Goal: Task Accomplishment & Management: Use online tool/utility

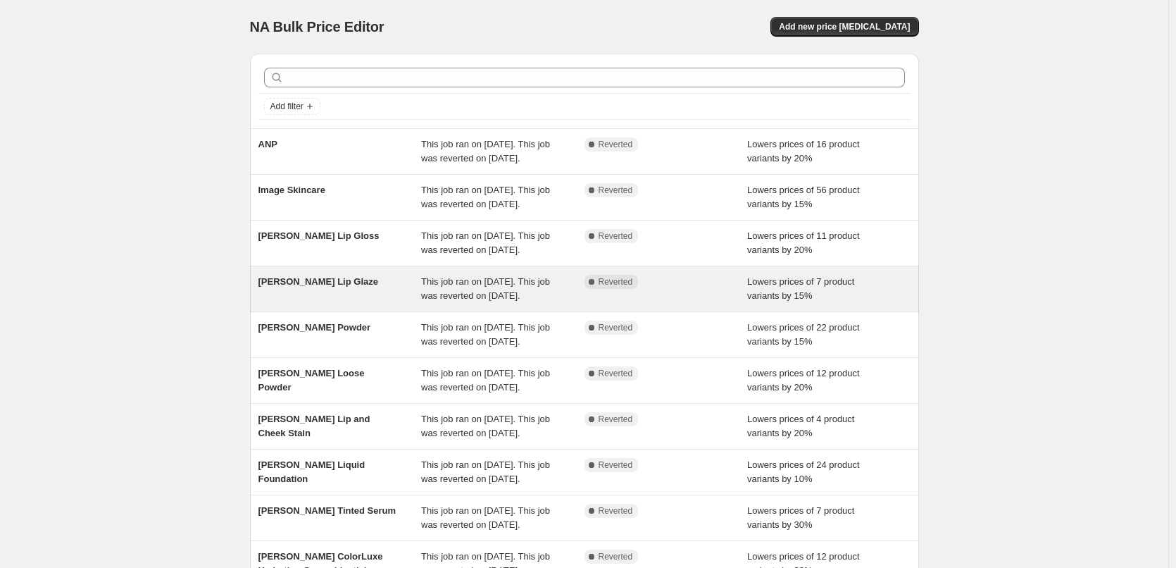
scroll to position [299, 0]
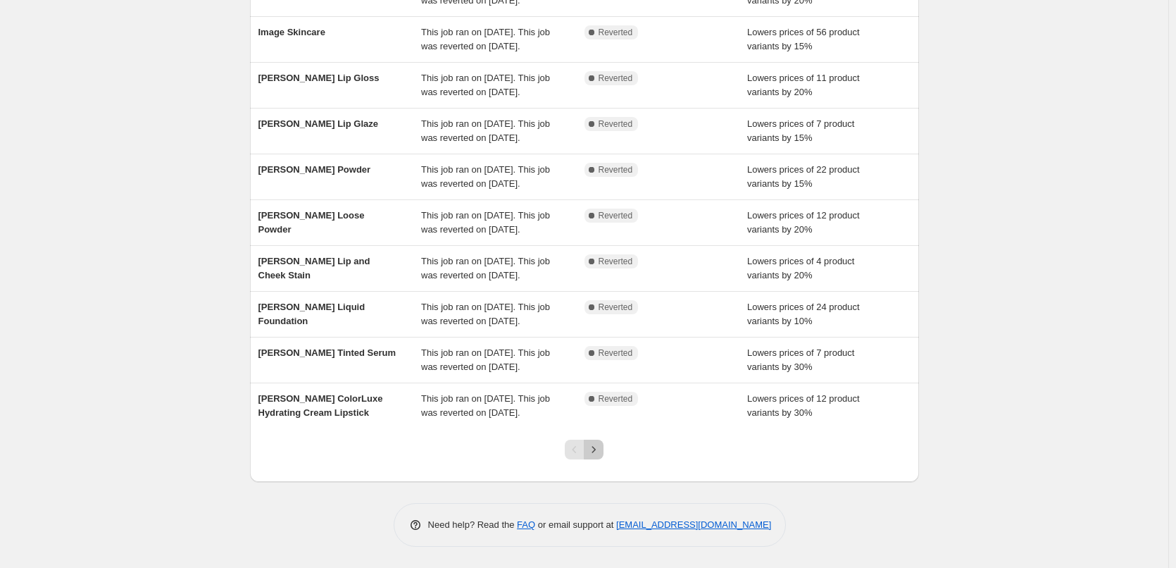
click at [596, 442] on button "Next" at bounding box center [594, 449] width 20 height 20
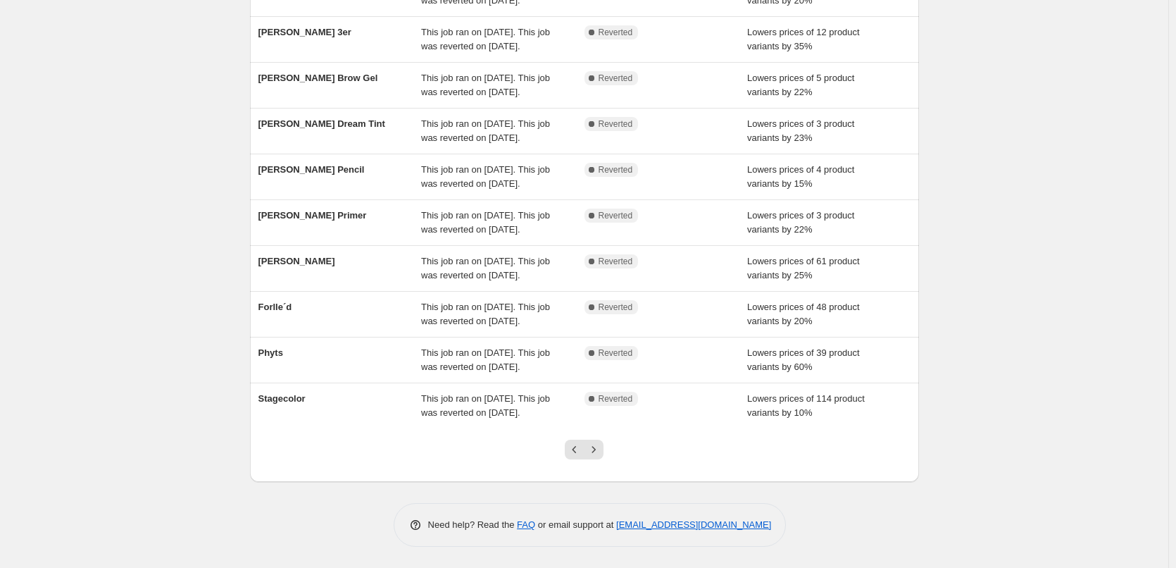
click at [595, 446] on icon "Next" at bounding box center [594, 449] width 14 height 14
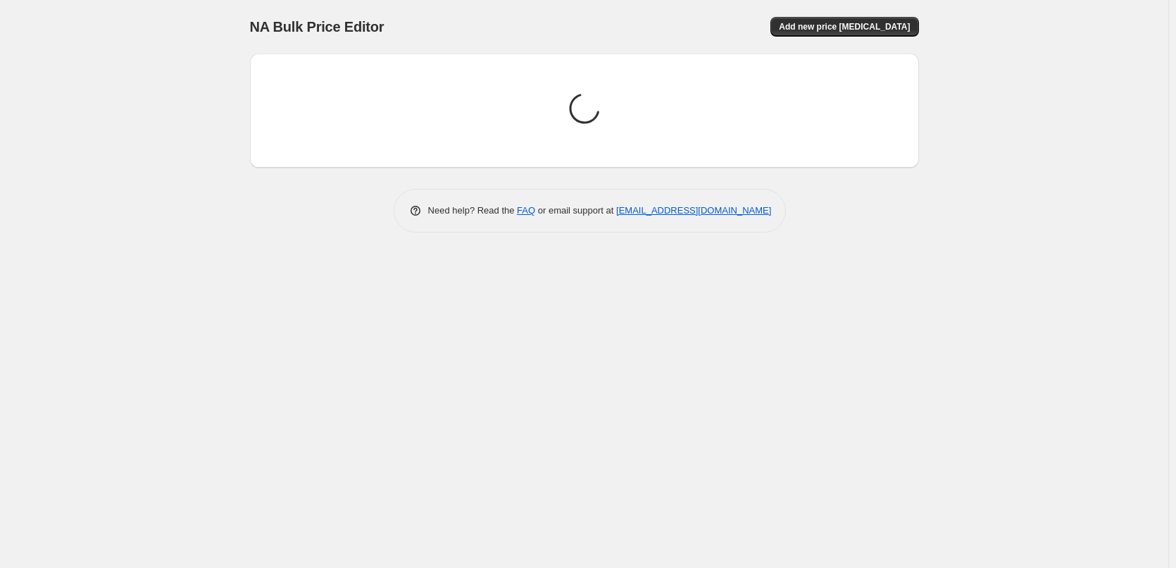
scroll to position [0, 0]
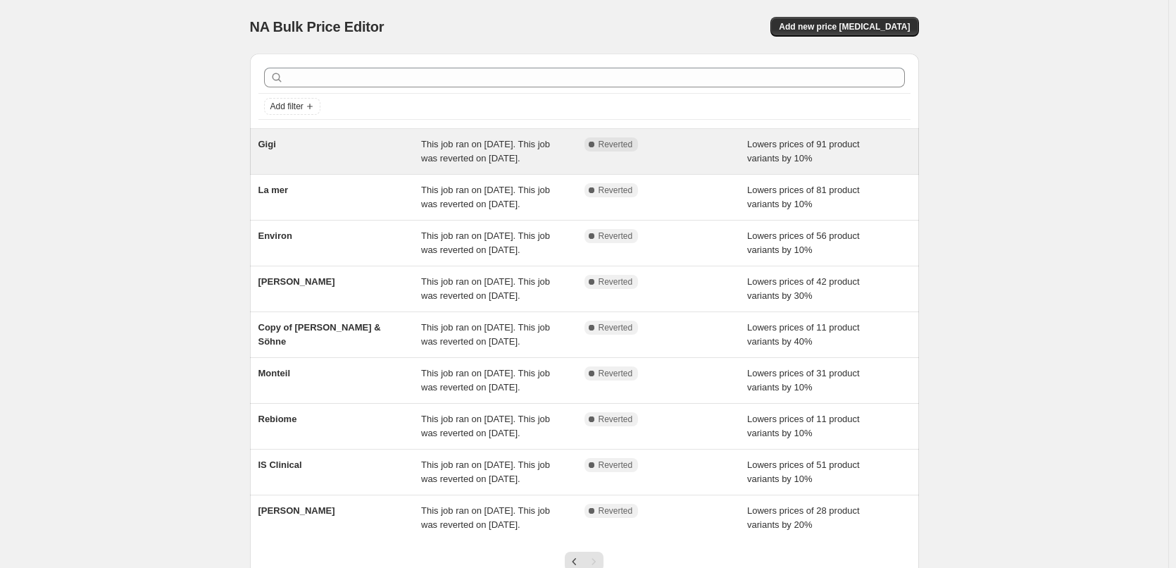
click at [280, 146] on div "Gigi" at bounding box center [339, 151] width 163 height 28
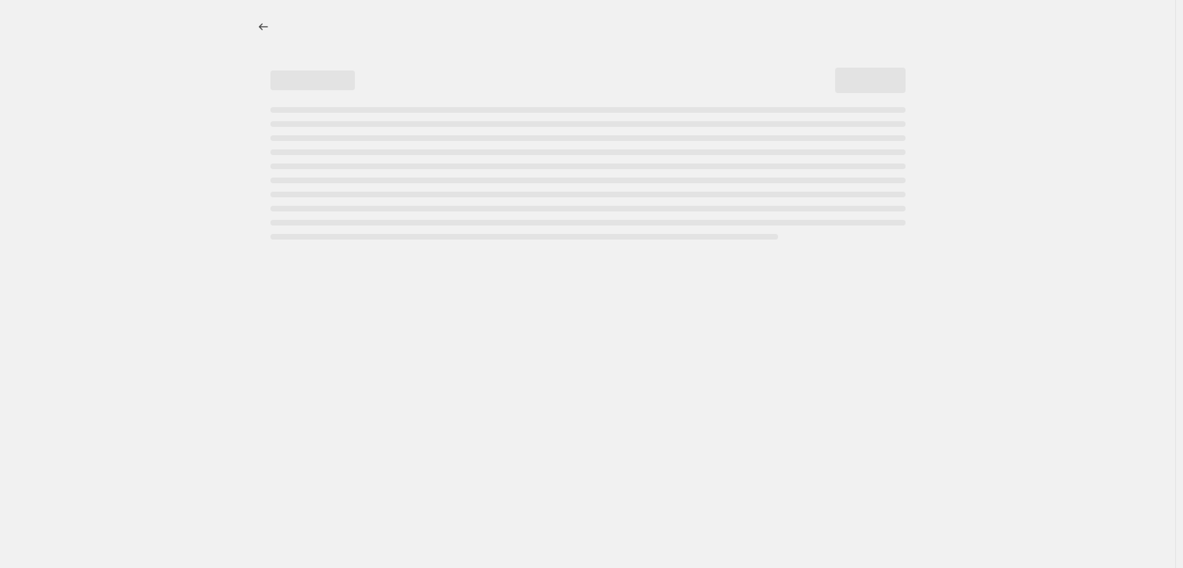
select select "percentage"
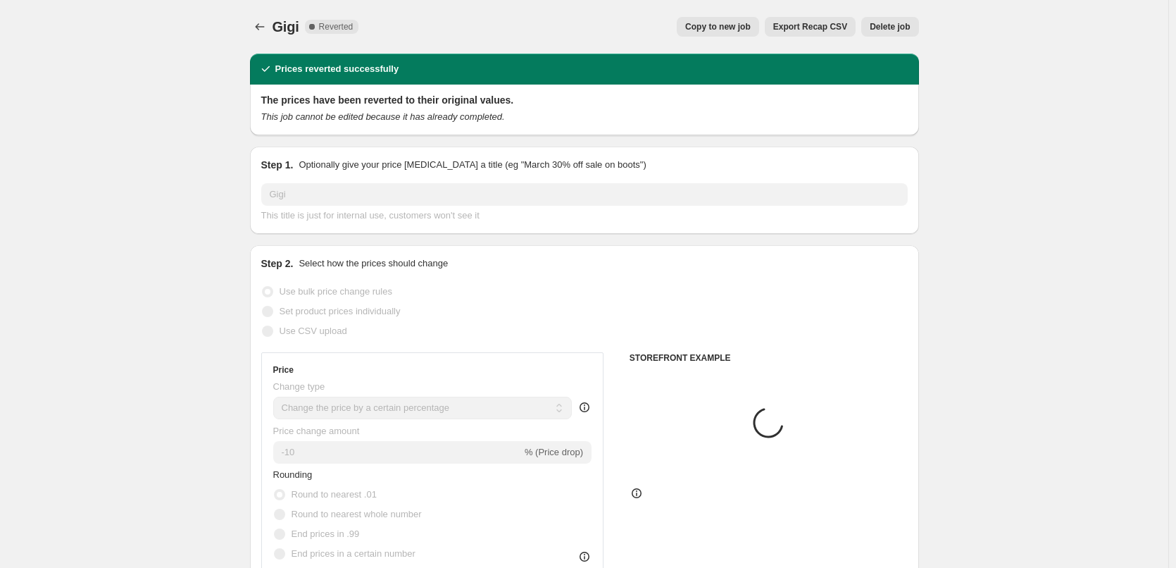
select select "vendor"
click at [732, 22] on span "Copy to new job" at bounding box center [717, 26] width 65 height 11
select select "percentage"
select select "vendor"
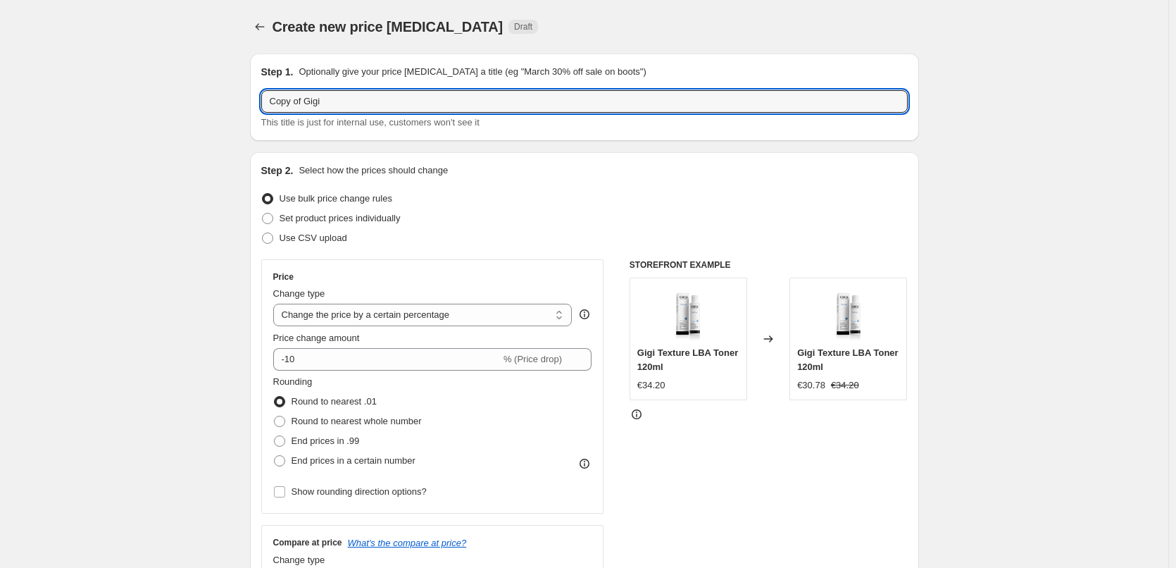
drag, startPoint x: 308, startPoint y: 101, endPoint x: 230, endPoint y: 101, distance: 77.5
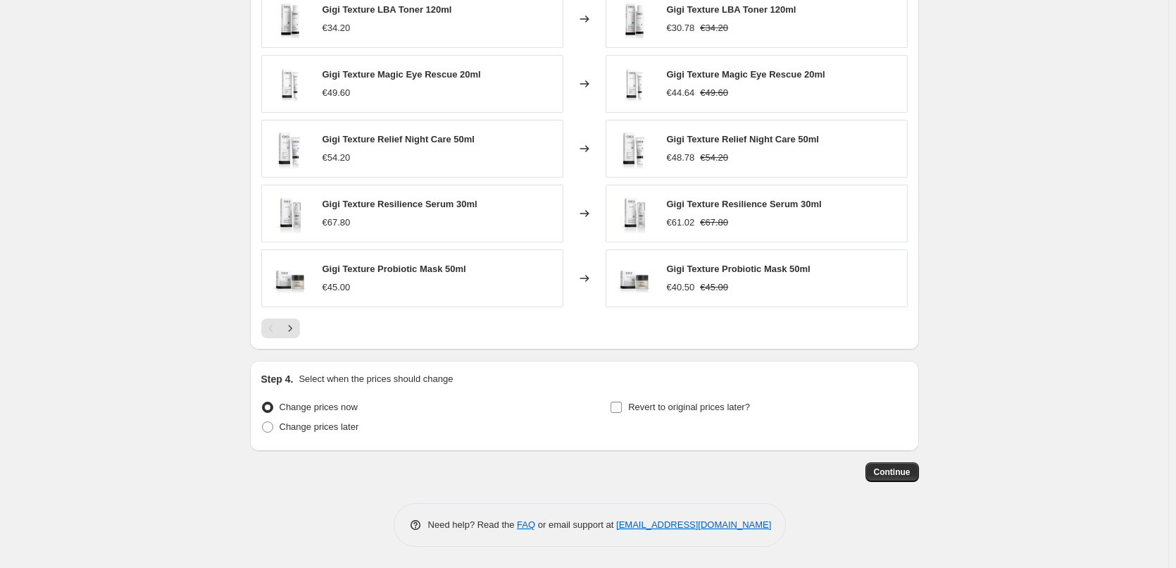
type input "Gigi"
click at [717, 402] on span "Revert to original prices later?" at bounding box center [689, 406] width 122 height 11
click at [622, 402] on input "Revert to original prices later?" at bounding box center [615, 406] width 11 height 11
checkbox input "true"
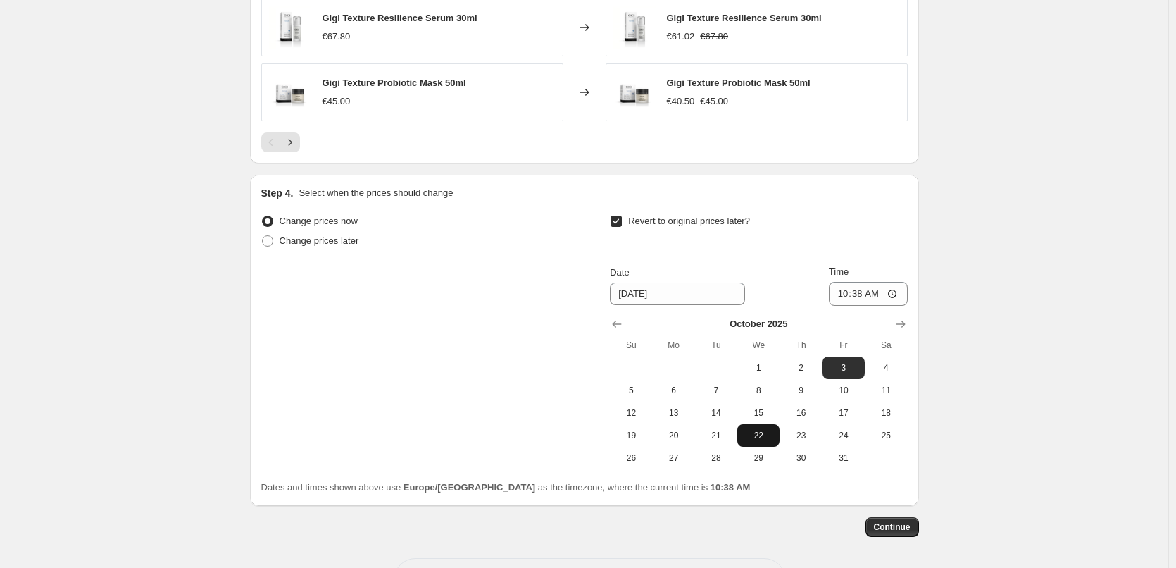
scroll to position [1240, 0]
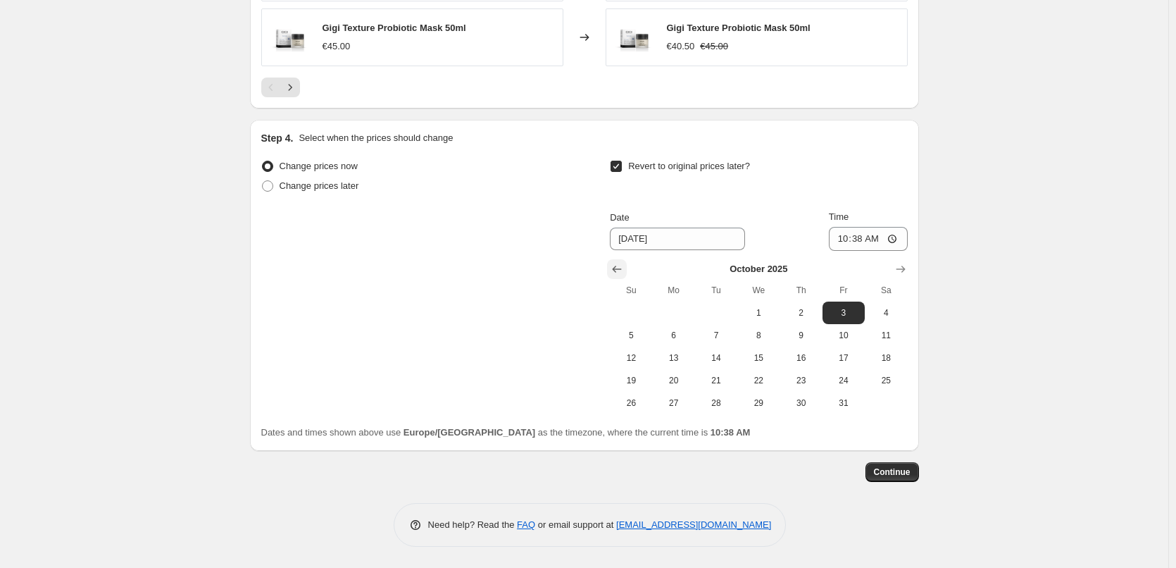
click at [622, 270] on icon "Show previous month, September 2025" at bounding box center [617, 269] width 14 height 14
click at [689, 409] on button "29" at bounding box center [674, 402] width 42 height 23
type input "[DATE]"
click at [843, 242] on input "10:38" at bounding box center [868, 239] width 79 height 24
type input "03:00"
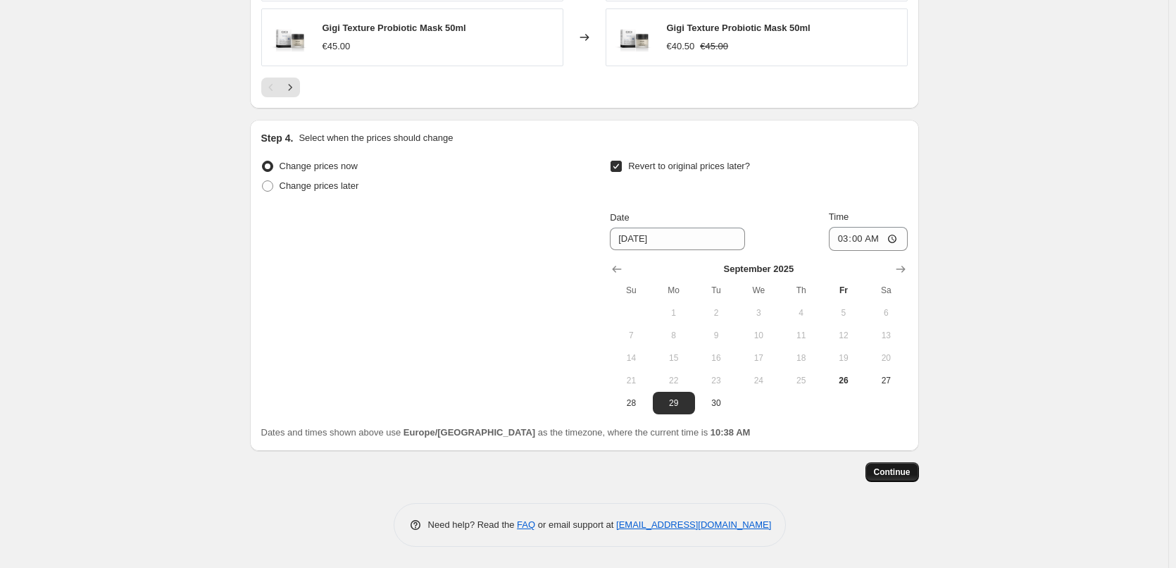
click at [896, 472] on span "Continue" at bounding box center [892, 471] width 37 height 11
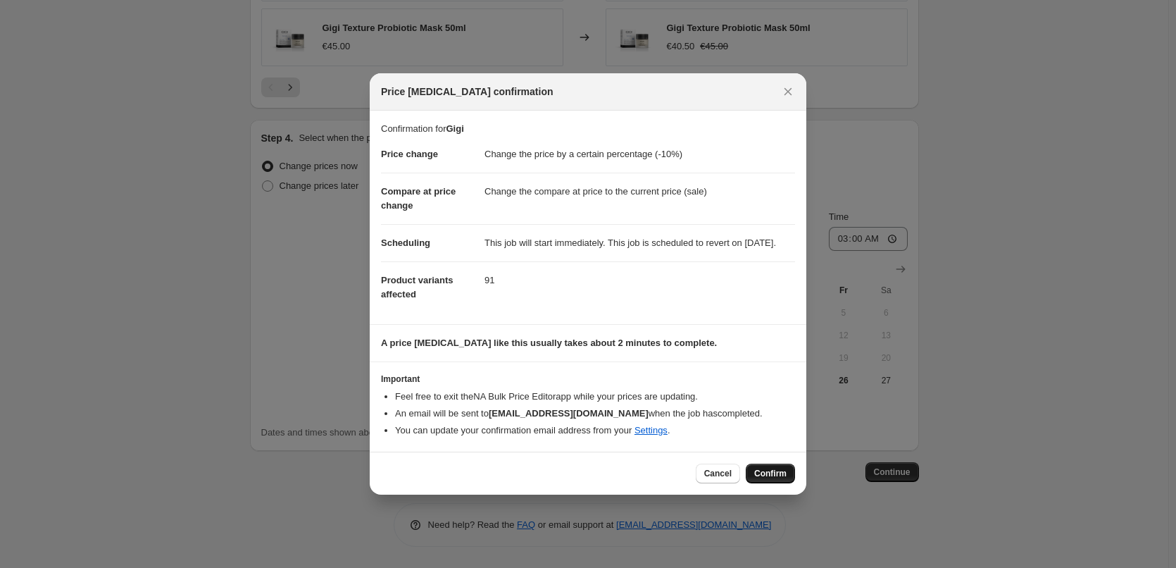
click at [787, 483] on button "Confirm" at bounding box center [770, 473] width 49 height 20
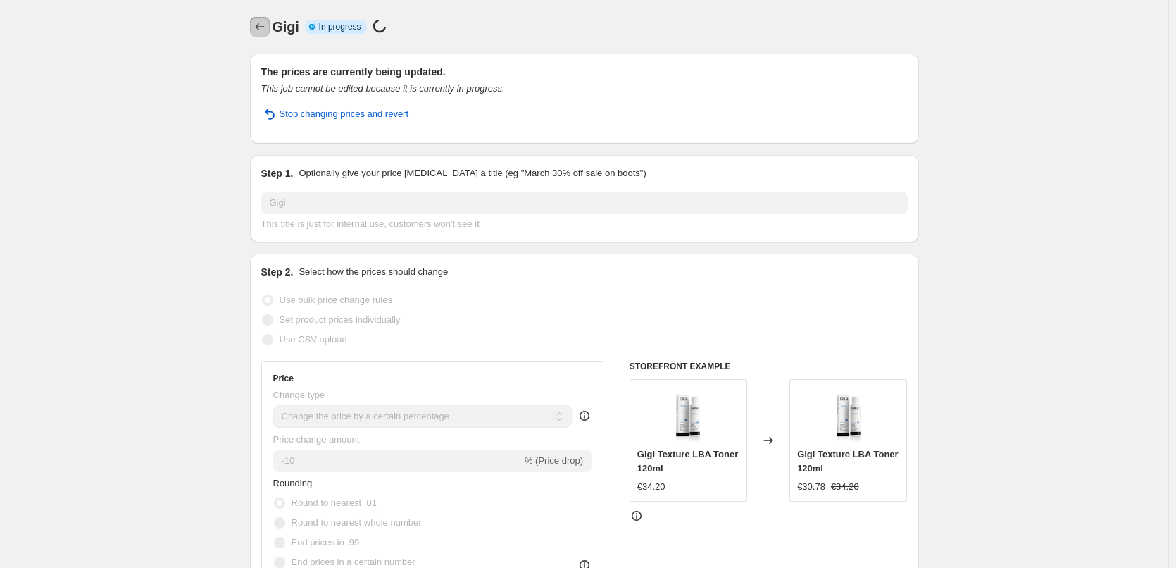
click at [267, 20] on icon "Price change jobs" at bounding box center [260, 27] width 14 height 14
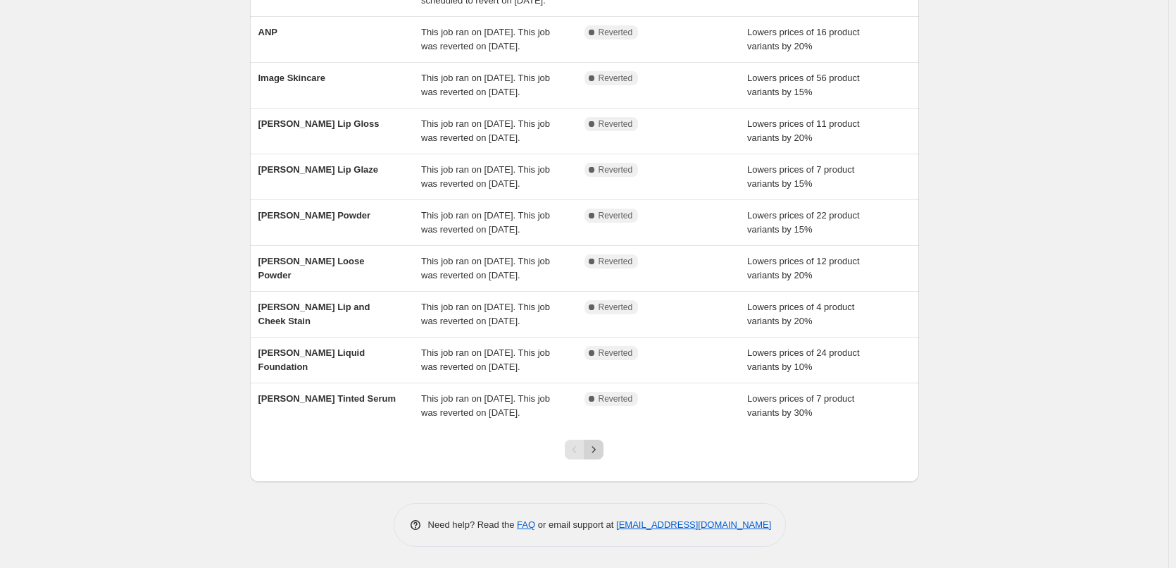
scroll to position [299, 0]
click at [610, 456] on div at bounding box center [584, 455] width 57 height 54
click at [608, 456] on div at bounding box center [584, 455] width 57 height 54
click at [599, 455] on icon "Next" at bounding box center [594, 449] width 14 height 14
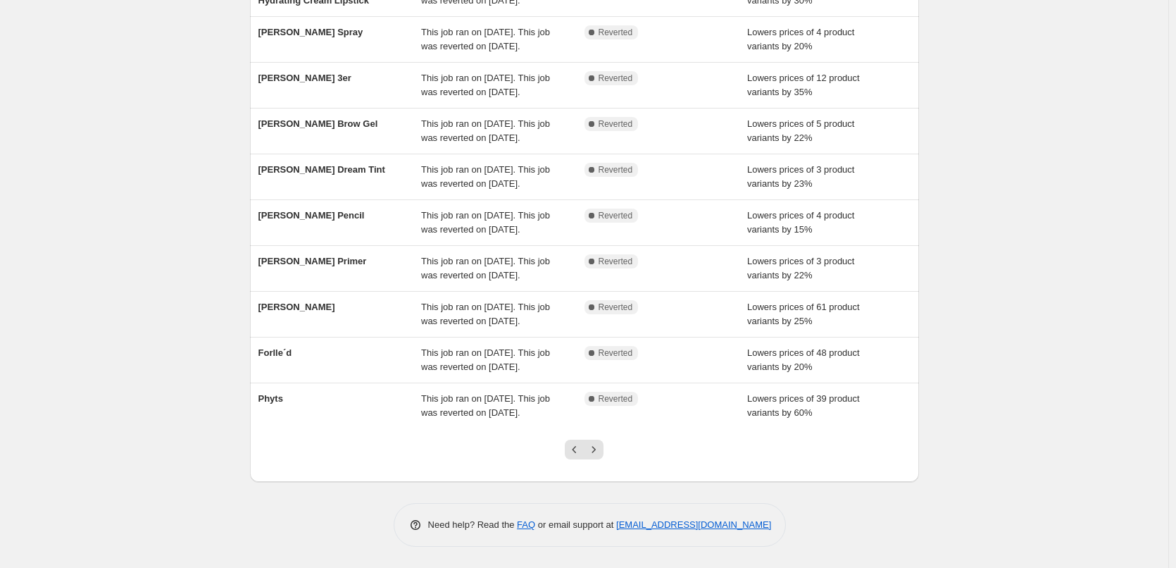
click at [599, 455] on icon "Next" at bounding box center [594, 449] width 14 height 14
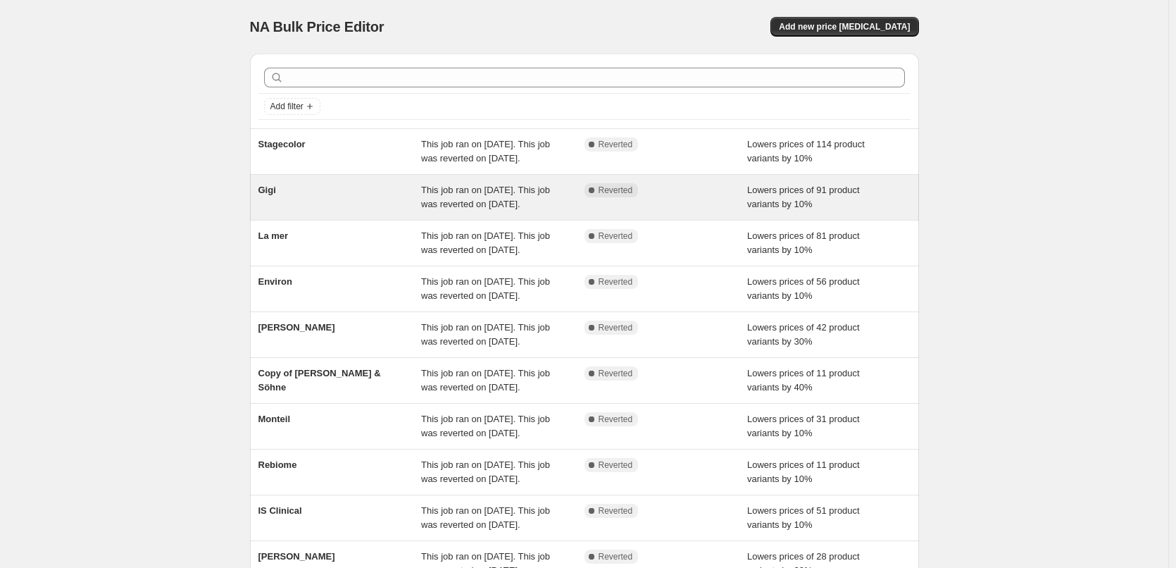
click at [299, 211] on div "Gigi" at bounding box center [339, 197] width 163 height 28
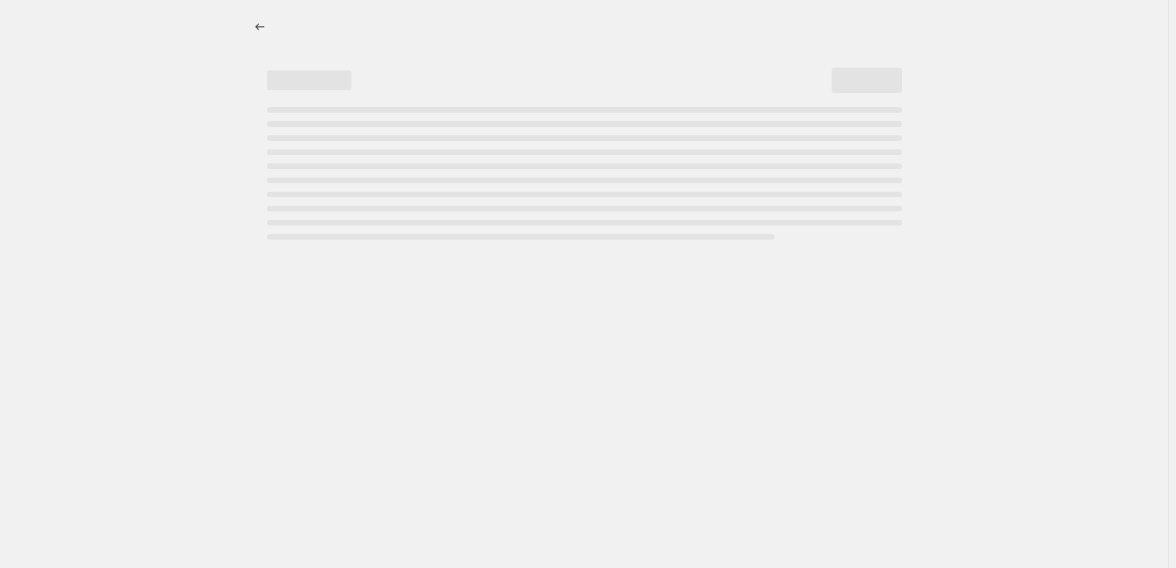
select select "percentage"
select select "vendor"
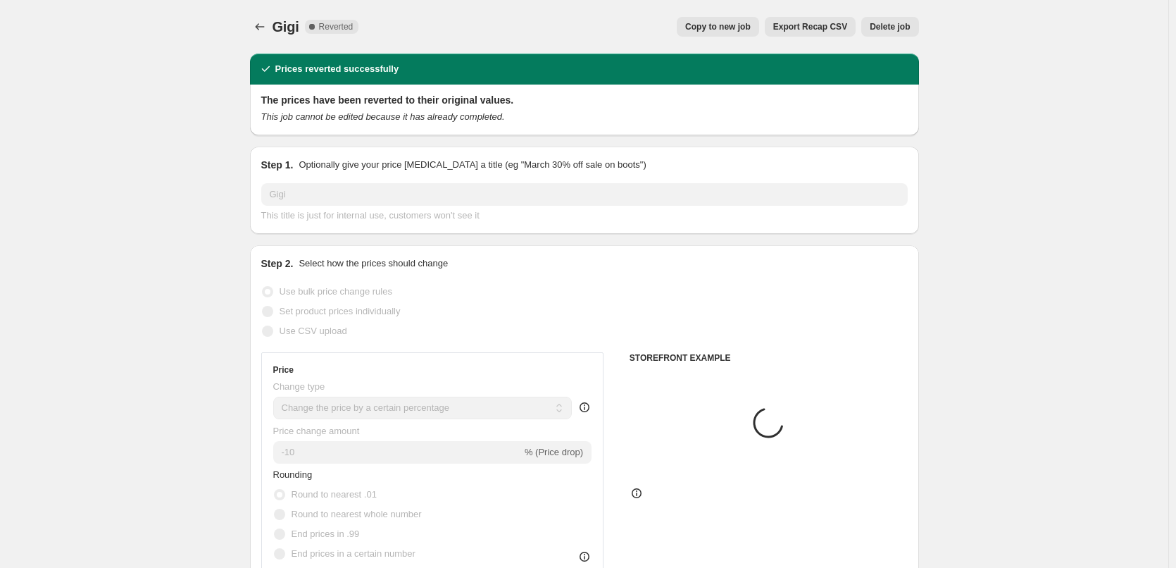
click at [887, 30] on span "Delete job" at bounding box center [890, 26] width 40 height 11
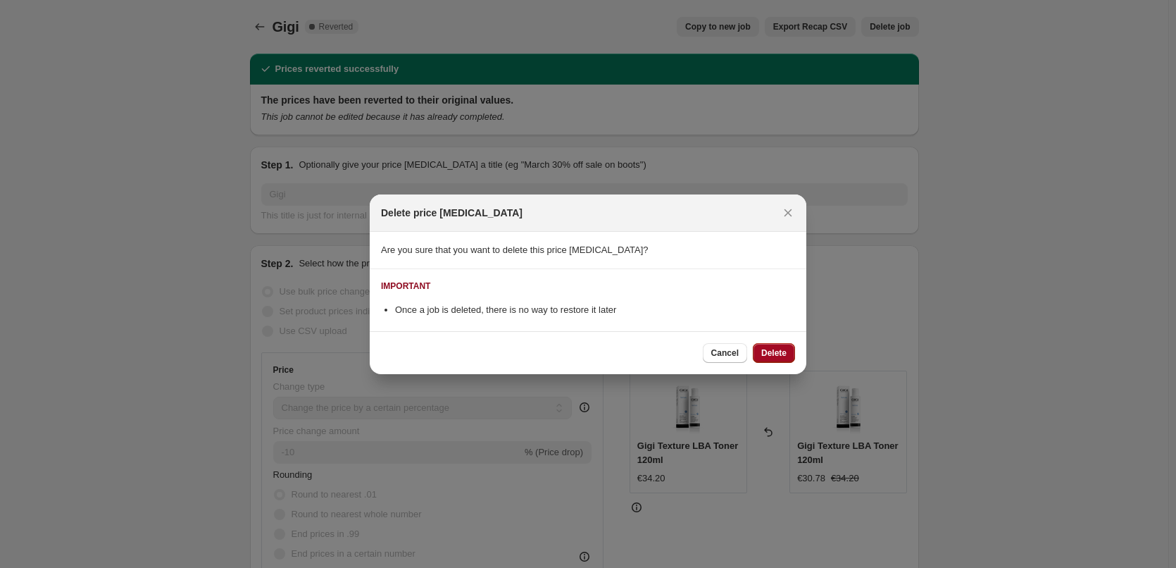
click at [762, 355] on span "Delete" at bounding box center [773, 352] width 25 height 11
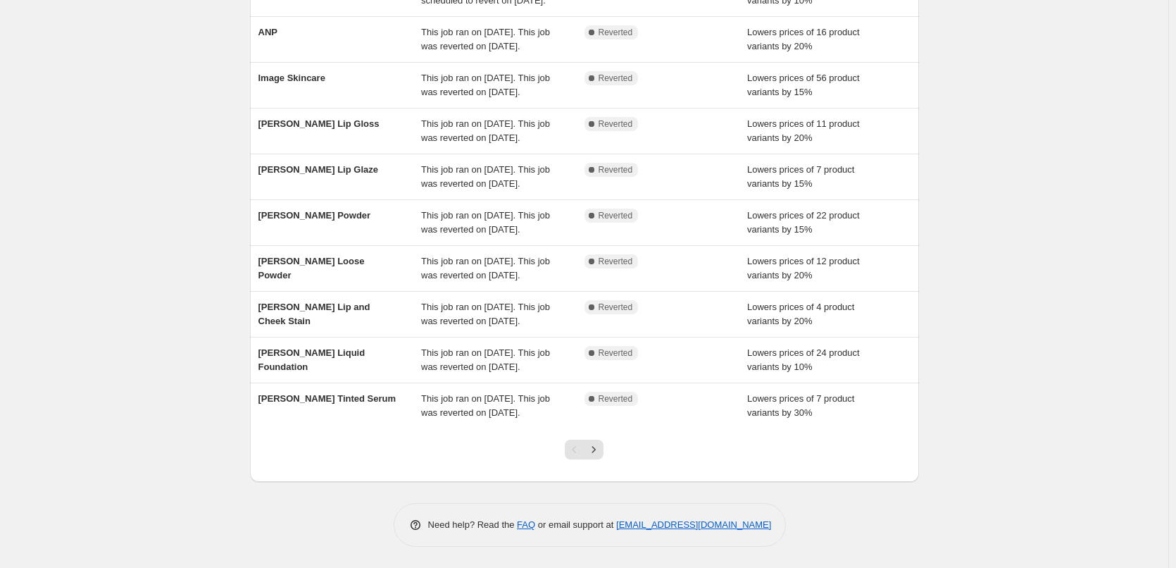
scroll to position [299, 0]
click at [603, 455] on button "Next" at bounding box center [594, 449] width 20 height 20
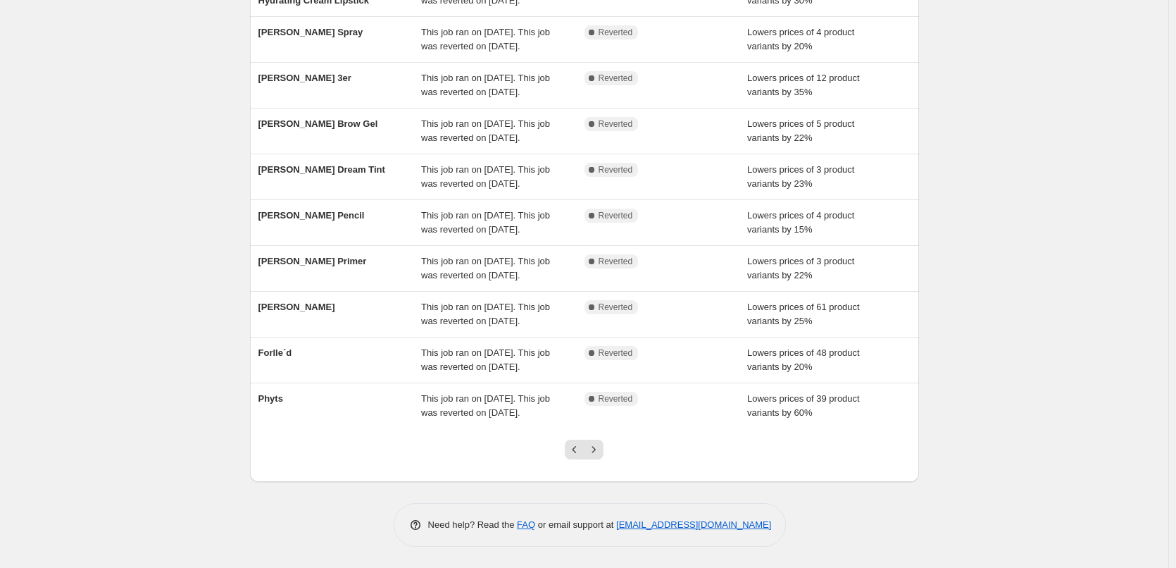
click at [603, 455] on button "Next" at bounding box center [594, 449] width 20 height 20
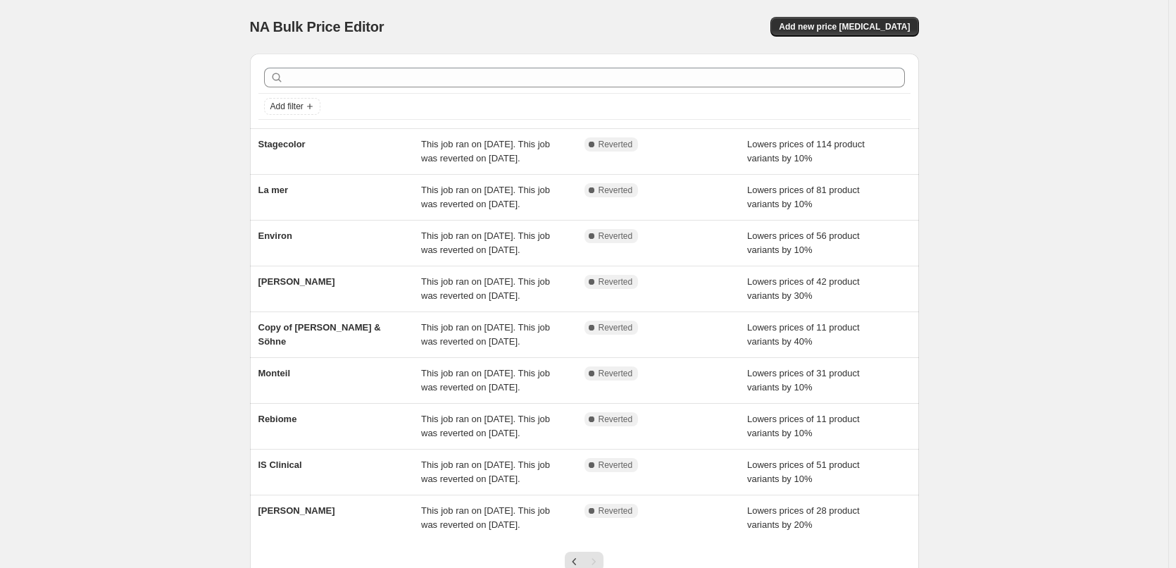
scroll to position [196, 0]
